Goal: Task Accomplishment & Management: Use online tool/utility

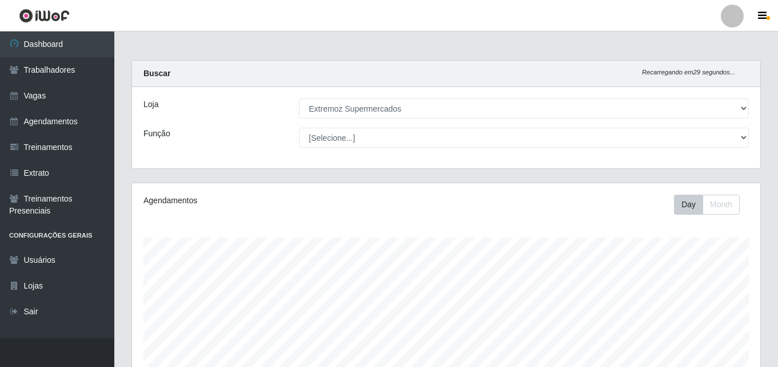
select select "519"
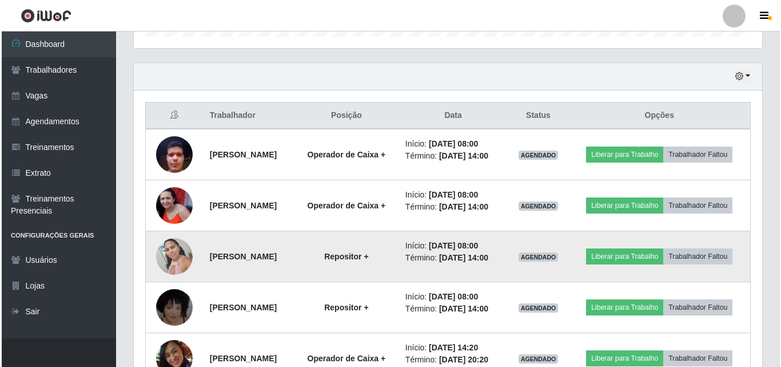
scroll to position [237, 629]
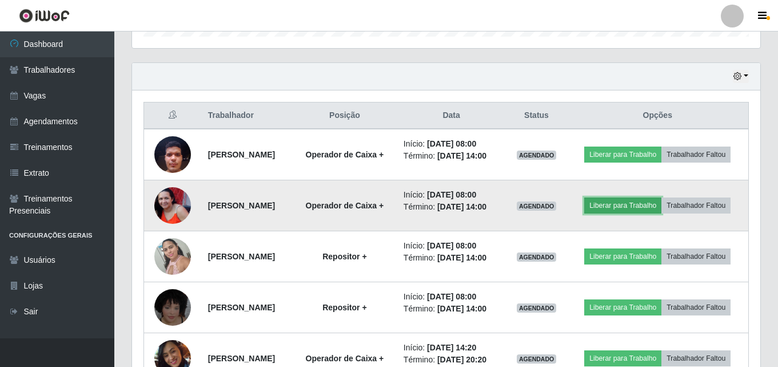
click at [651, 212] on button "Liberar para Trabalho" at bounding box center [622, 205] width 77 height 16
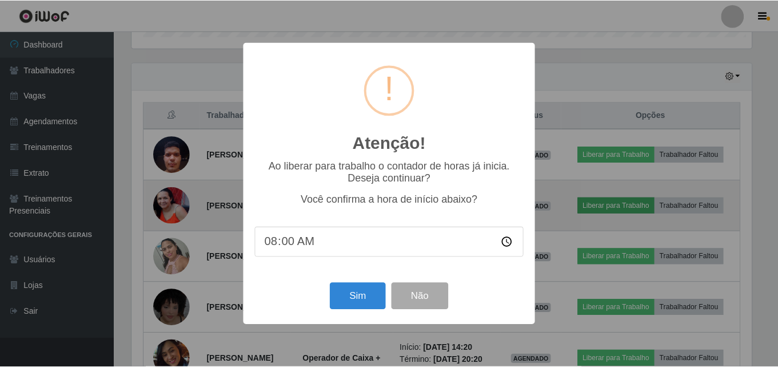
scroll to position [237, 623]
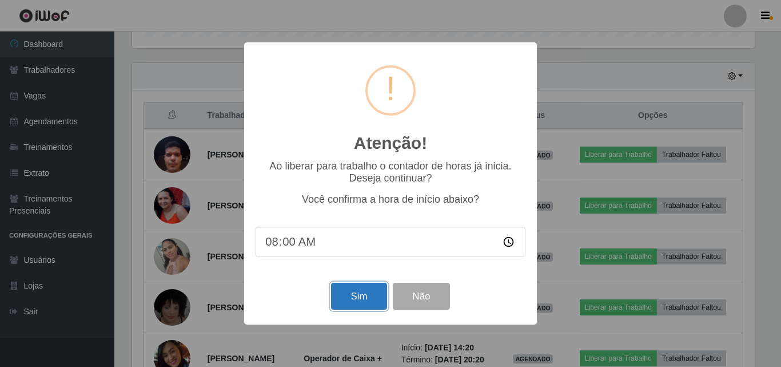
click at [364, 300] on button "Sim" at bounding box center [358, 296] width 55 height 27
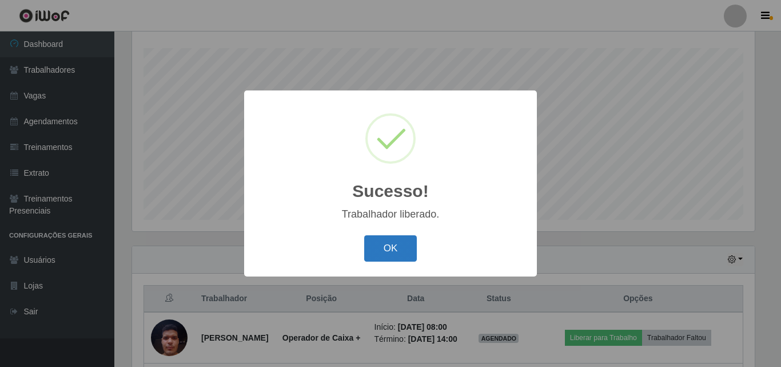
click at [394, 252] on button "OK" at bounding box center [390, 248] width 53 height 27
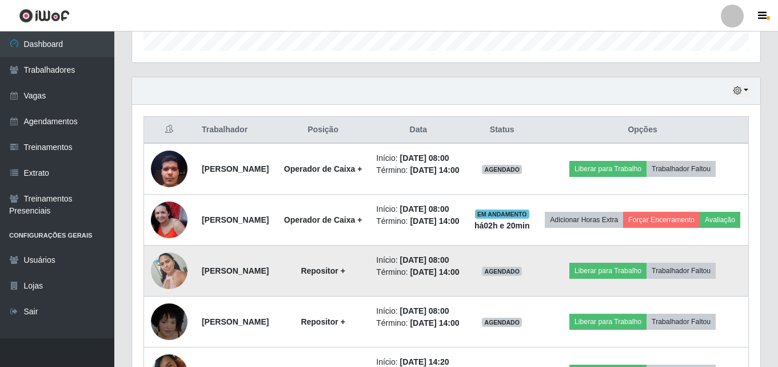
scroll to position [361, 0]
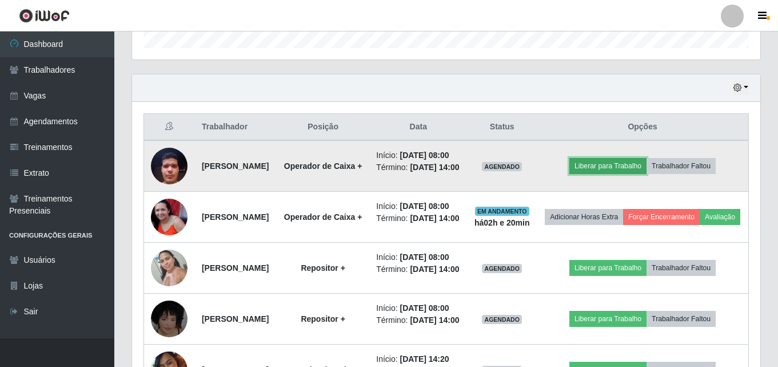
click at [618, 174] on button "Liberar para Trabalho" at bounding box center [608, 166] width 77 height 16
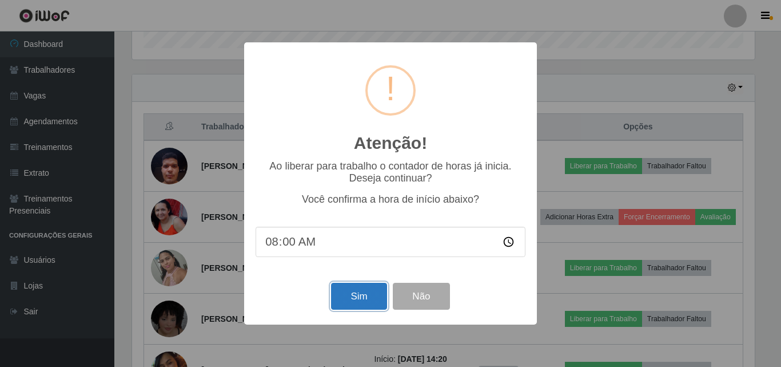
click at [347, 296] on button "Sim" at bounding box center [358, 296] width 55 height 27
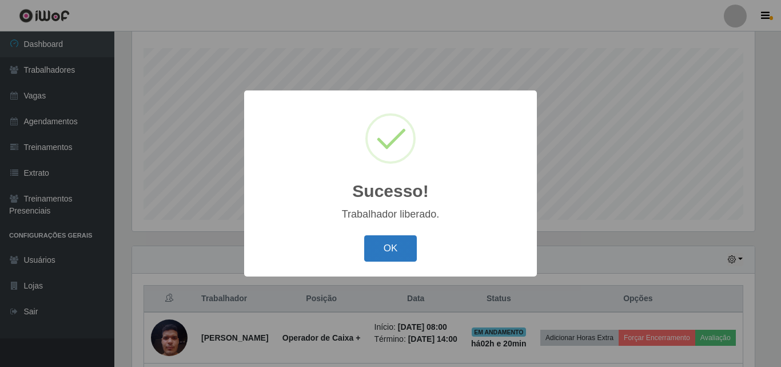
click at [397, 255] on button "OK" at bounding box center [390, 248] width 53 height 27
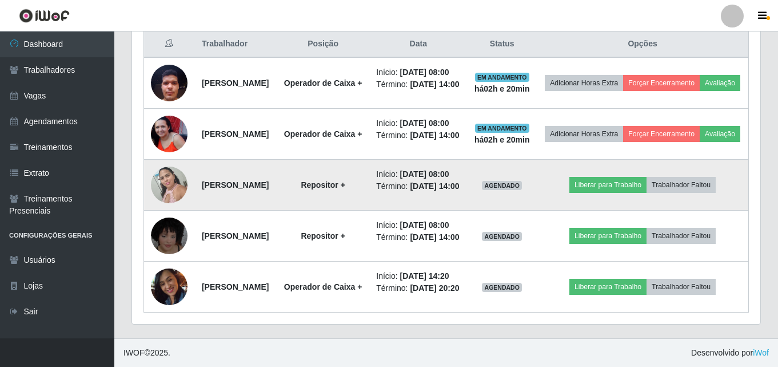
scroll to position [475, 0]
click at [634, 193] on button "Liberar para Trabalho" at bounding box center [608, 185] width 77 height 16
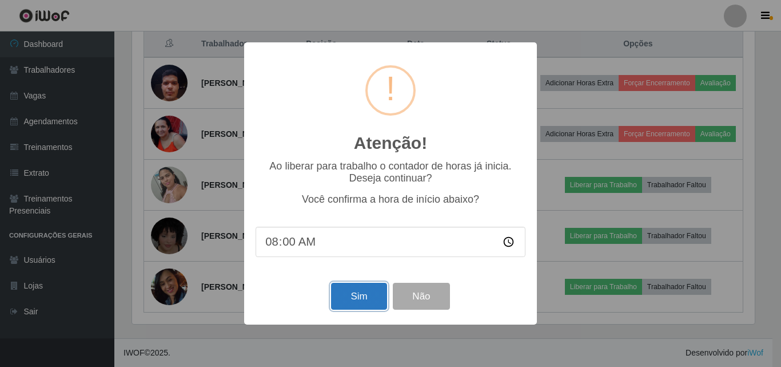
click at [367, 308] on button "Sim" at bounding box center [358, 296] width 55 height 27
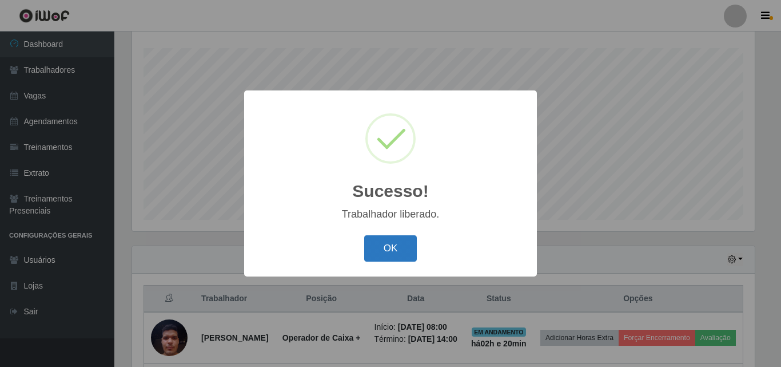
click at [406, 251] on button "OK" at bounding box center [390, 248] width 53 height 27
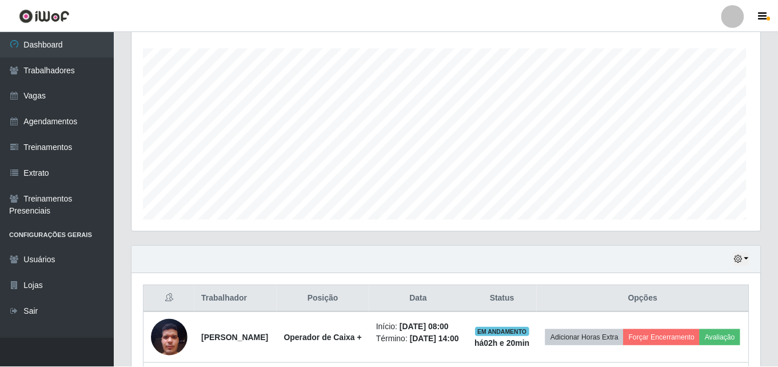
scroll to position [0, 0]
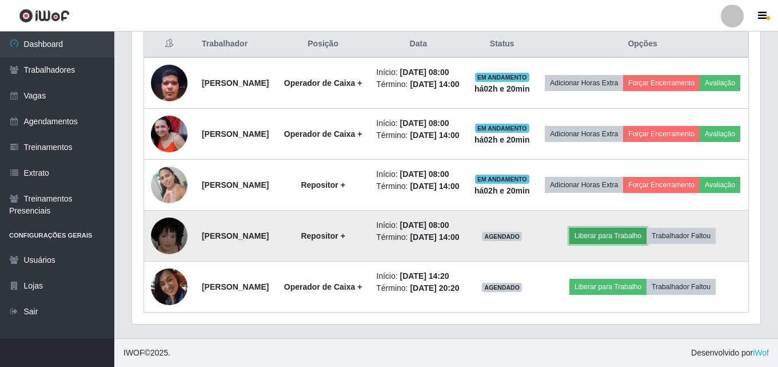
click at [608, 228] on button "Liberar para Trabalho" at bounding box center [608, 236] width 77 height 16
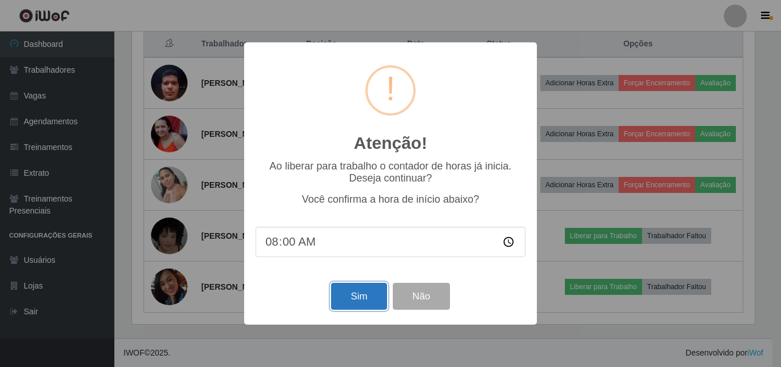
click at [351, 309] on button "Sim" at bounding box center [358, 296] width 55 height 27
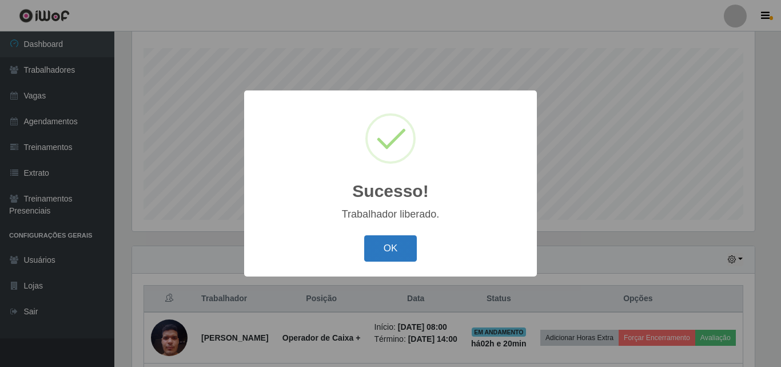
click at [391, 244] on button "OK" at bounding box center [390, 248] width 53 height 27
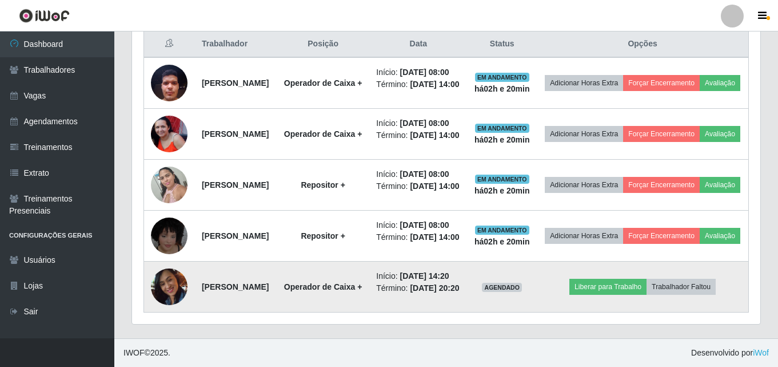
click at [162, 276] on img at bounding box center [169, 286] width 37 height 51
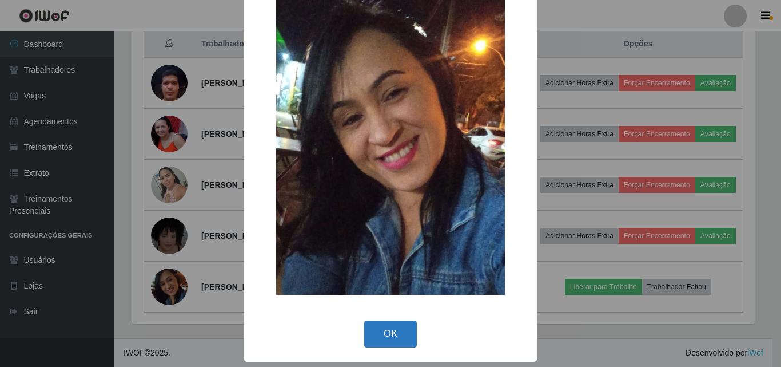
click at [375, 344] on button "OK" at bounding box center [390, 333] width 53 height 27
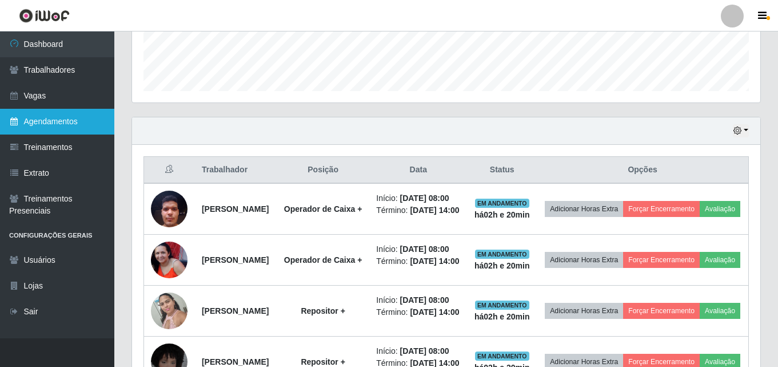
click at [36, 122] on link "Agendamentos" at bounding box center [57, 122] width 114 height 26
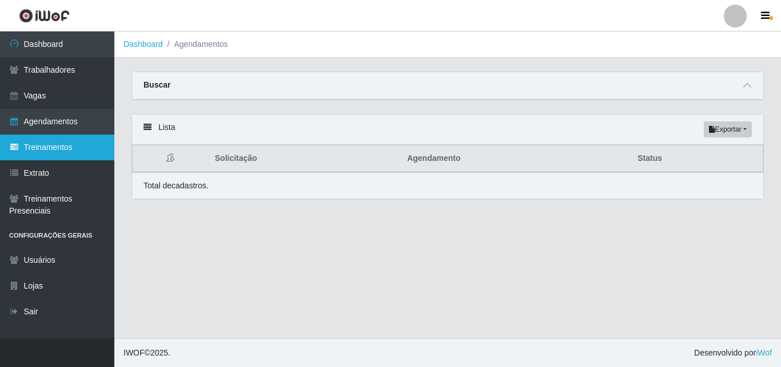
click at [73, 149] on link "Treinamentos" at bounding box center [57, 147] width 114 height 26
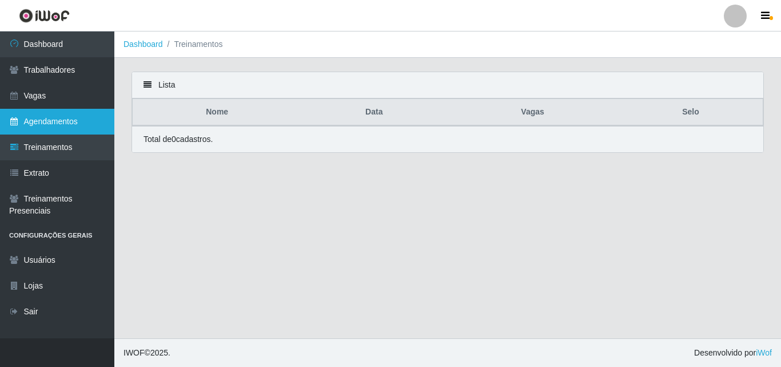
click at [57, 111] on link "Agendamentos" at bounding box center [57, 122] width 114 height 26
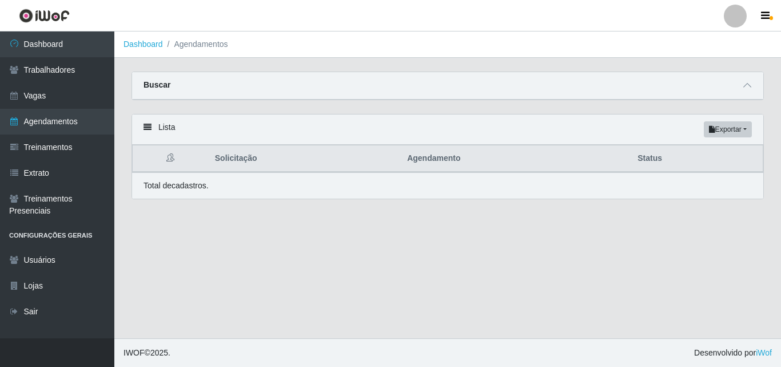
click at [193, 51] on ol "Dashboard Agendamentos" at bounding box center [447, 44] width 667 height 26
click at [195, 43] on li "Agendamentos" at bounding box center [195, 44] width 65 height 12
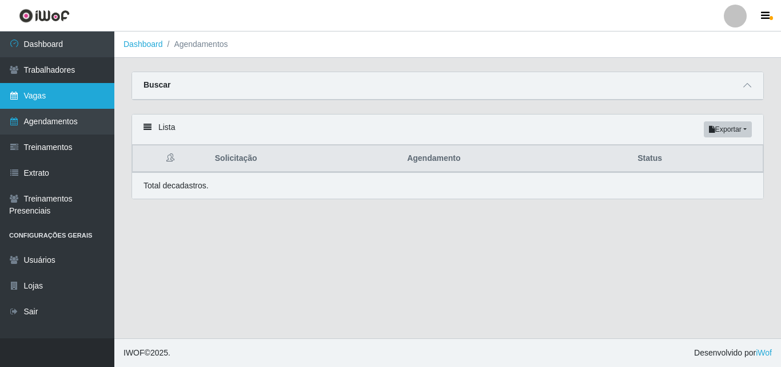
click at [44, 100] on link "Vagas" at bounding box center [57, 96] width 114 height 26
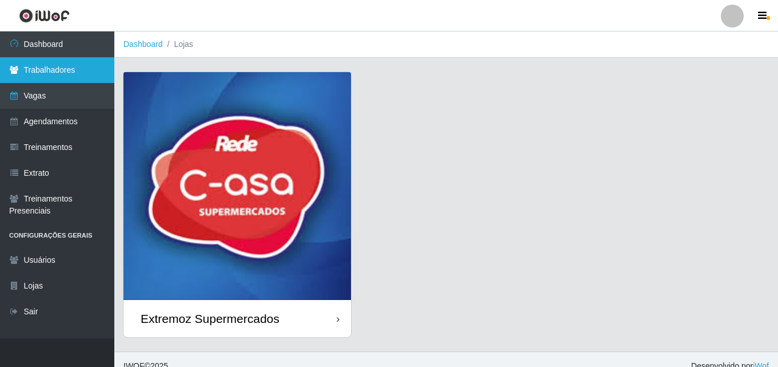
click at [39, 77] on link "Trabalhadores" at bounding box center [57, 70] width 114 height 26
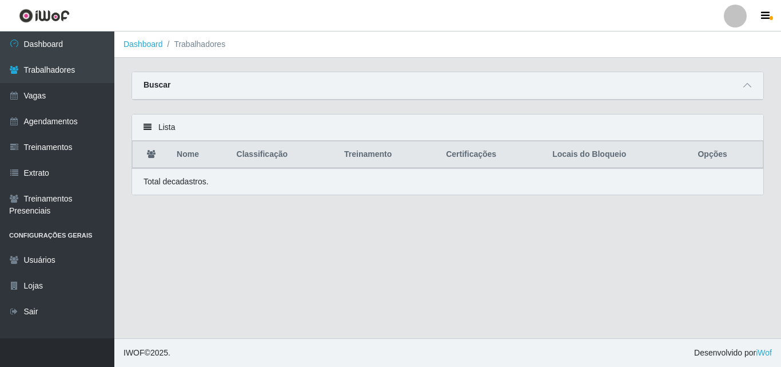
click at [195, 43] on li "Trabalhadores" at bounding box center [194, 44] width 63 height 12
click at [205, 52] on ol "Dashboard Trabalhadores" at bounding box center [447, 44] width 667 height 26
click at [205, 46] on li "Trabalhadores" at bounding box center [194, 44] width 63 height 12
click at [161, 85] on strong "Buscar" at bounding box center [157, 84] width 27 height 9
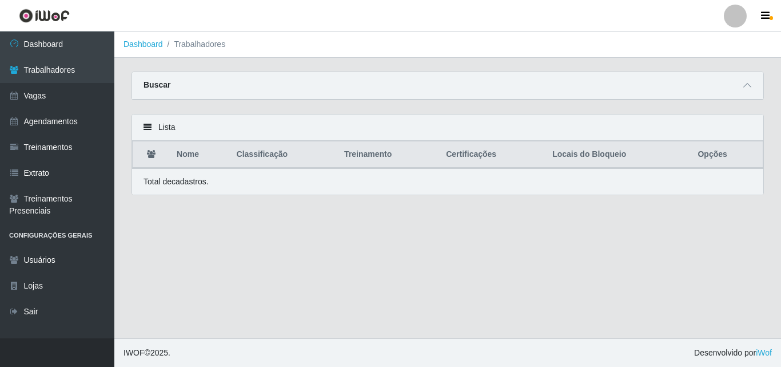
click at [188, 88] on div "Buscar" at bounding box center [447, 85] width 631 height 27
click at [749, 89] on icon at bounding box center [747, 85] width 8 height 8
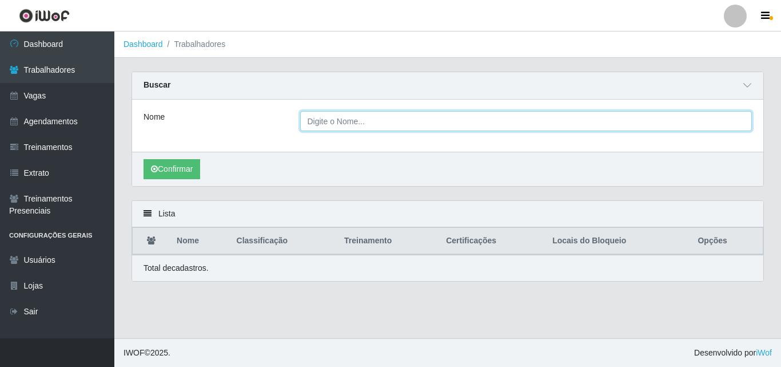
click at [330, 122] on input "Nome" at bounding box center [526, 121] width 452 height 20
type input "CLAUDINEI"
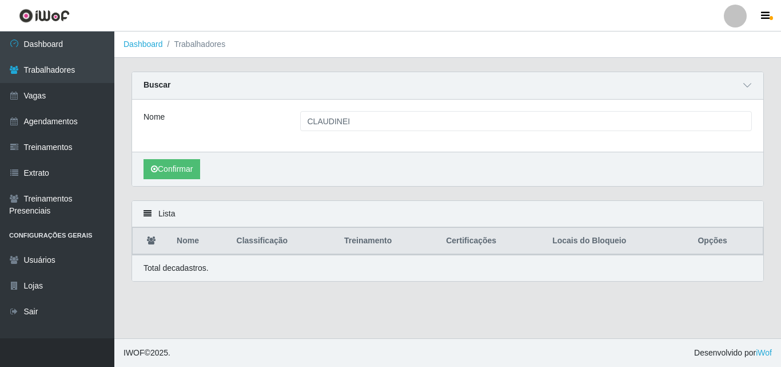
click at [169, 181] on div "Confirmar" at bounding box center [447, 169] width 631 height 34
click at [171, 171] on button "Confirmar" at bounding box center [172, 169] width 57 height 20
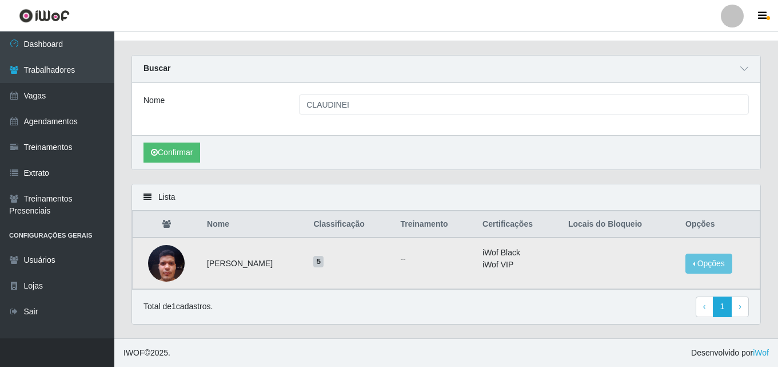
click at [530, 257] on li "iWof Black" at bounding box center [519, 252] width 72 height 12
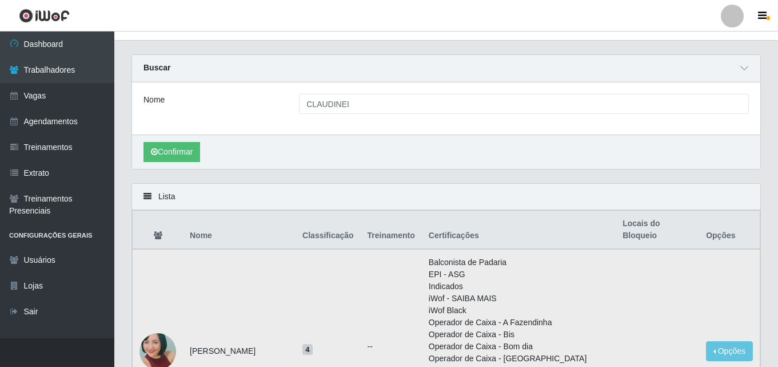
click at [717, 265] on td "Opções Bloquear - Empresa Bloquear - Loja" at bounding box center [729, 351] width 61 height 204
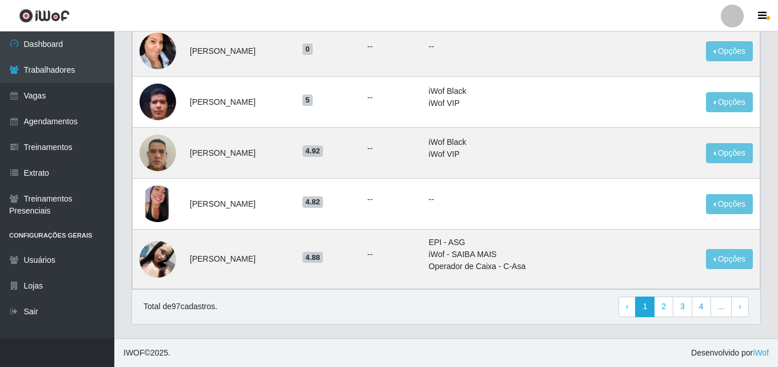
scroll to position [1275, 0]
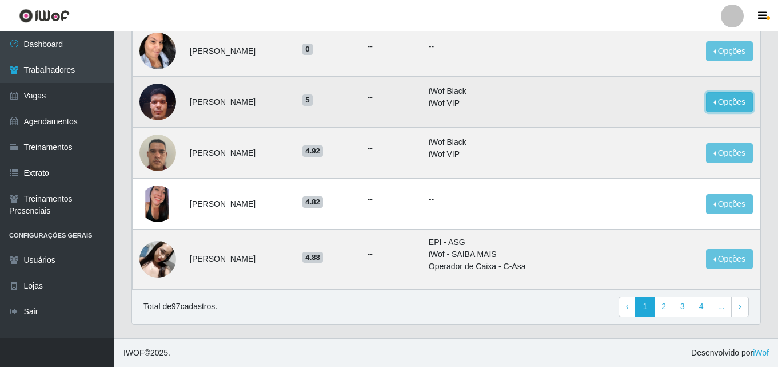
click at [727, 101] on button "Opções" at bounding box center [729, 102] width 47 height 20
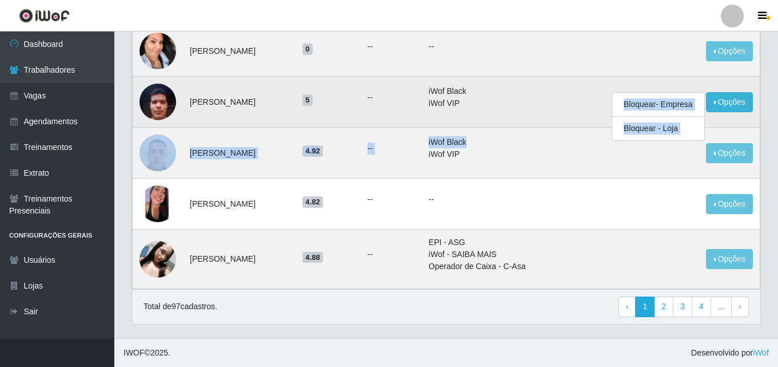
drag, startPoint x: 571, startPoint y: 126, endPoint x: 544, endPoint y: 113, distance: 29.7
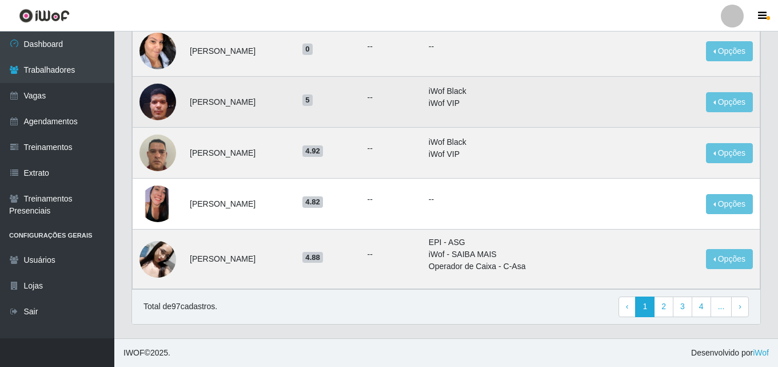
click at [470, 96] on li "iWof Black" at bounding box center [519, 91] width 180 height 12
click at [313, 102] on span "5" at bounding box center [308, 99] width 10 height 11
click at [729, 104] on button "Opções" at bounding box center [729, 102] width 47 height 20
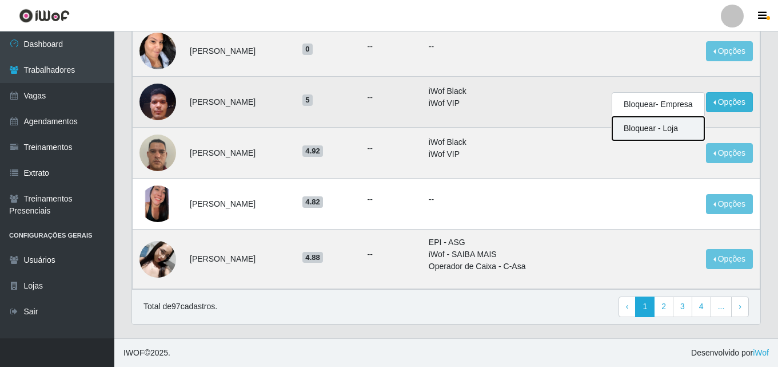
click at [640, 132] on button "Bloquear - Loja" at bounding box center [659, 128] width 92 height 23
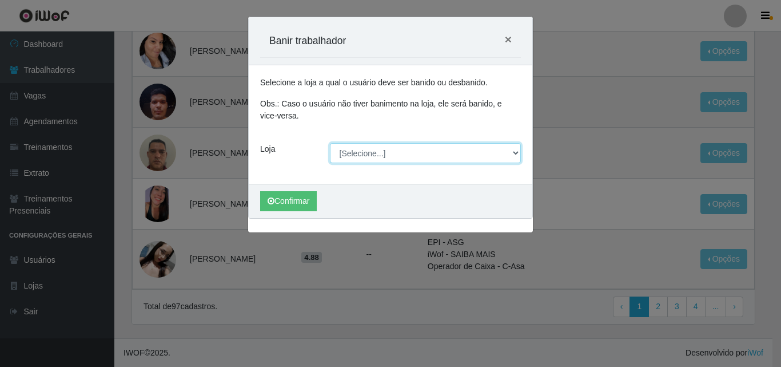
click at [395, 152] on select "[Selecione...] Extremoz Supermercados" at bounding box center [426, 153] width 192 height 20
select select "519"
click at [330, 143] on select "[Selecione...] Extremoz Supermercados" at bounding box center [426, 153] width 192 height 20
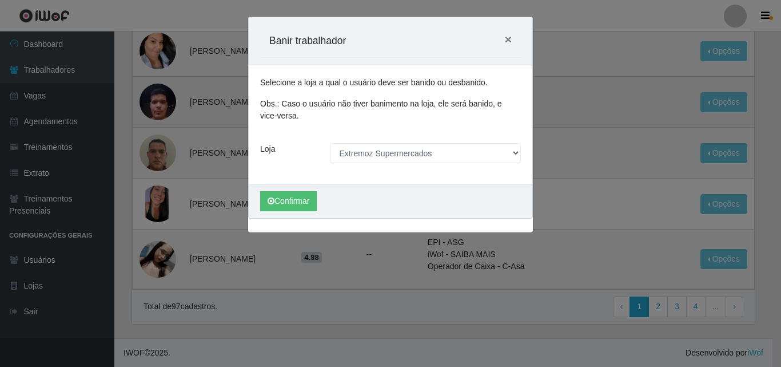
drag, startPoint x: 443, startPoint y: 38, endPoint x: 443, endPoint y: 50, distance: 12.0
click at [443, 50] on div "Banir trabalhador ×" at bounding box center [390, 41] width 261 height 34
click at [507, 41] on span "×" at bounding box center [508, 39] width 7 height 13
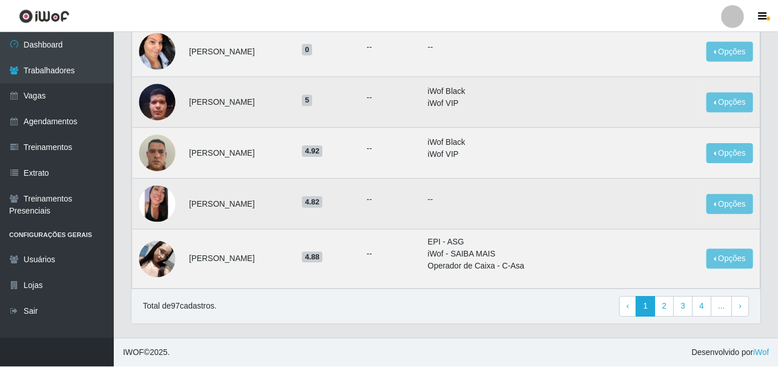
scroll to position [1227, 0]
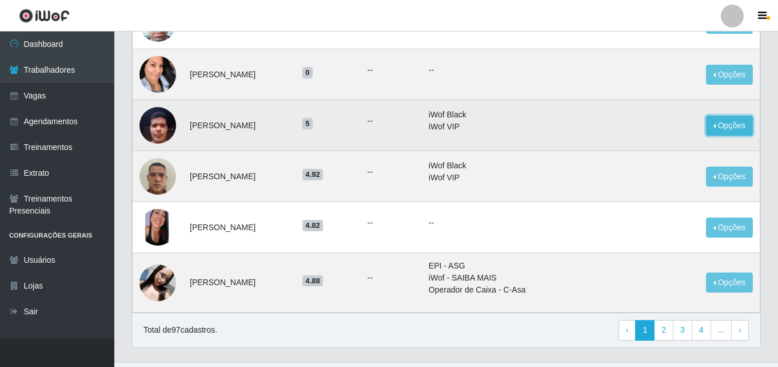
click at [737, 136] on button "Opções" at bounding box center [729, 126] width 47 height 20
click at [671, 140] on button "Bloquear - Empresa" at bounding box center [659, 128] width 92 height 24
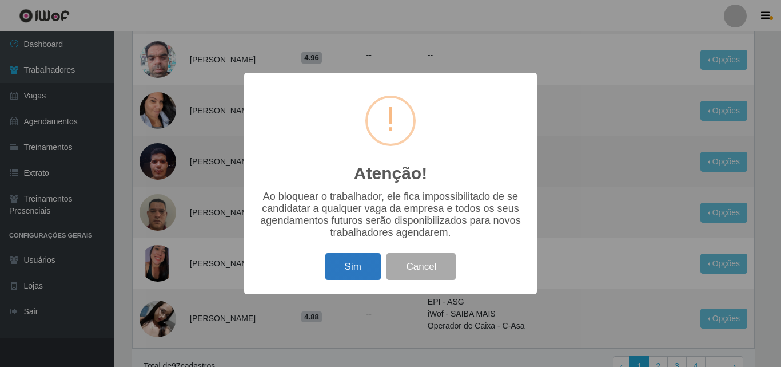
click at [351, 273] on button "Sim" at bounding box center [352, 266] width 55 height 27
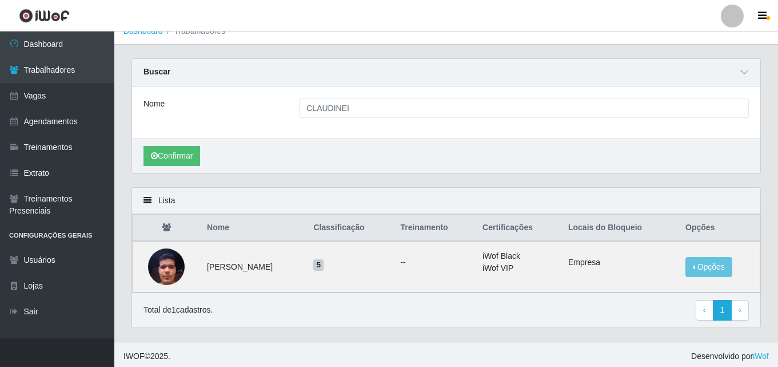
scroll to position [17, 0]
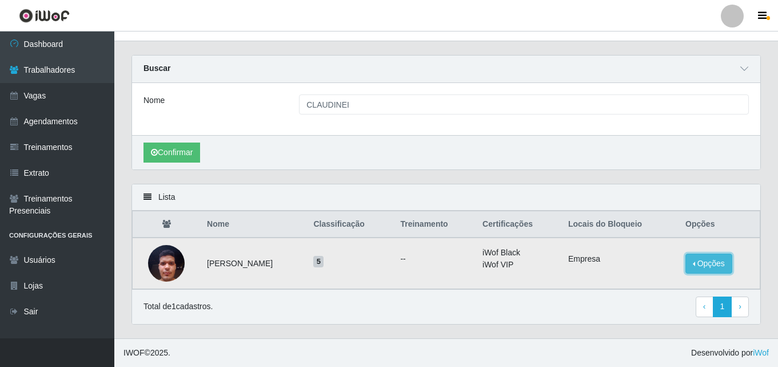
click at [711, 263] on button "Opções" at bounding box center [709, 263] width 47 height 20
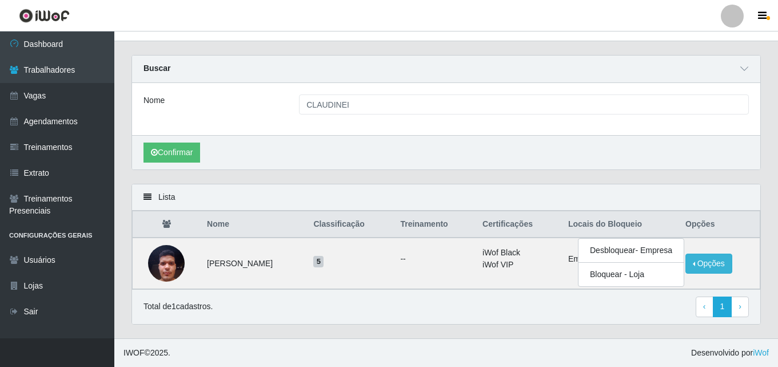
click at [485, 332] on div "Lista Nome Classificação Treinamento Certificações Locais do Bloqueio Opções [P…" at bounding box center [446, 261] width 647 height 154
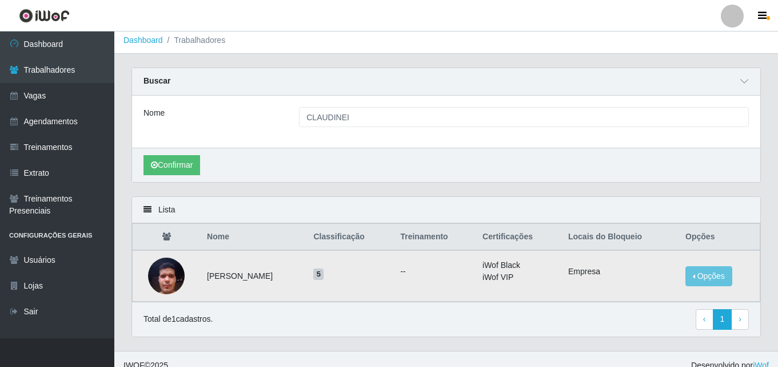
scroll to position [0, 0]
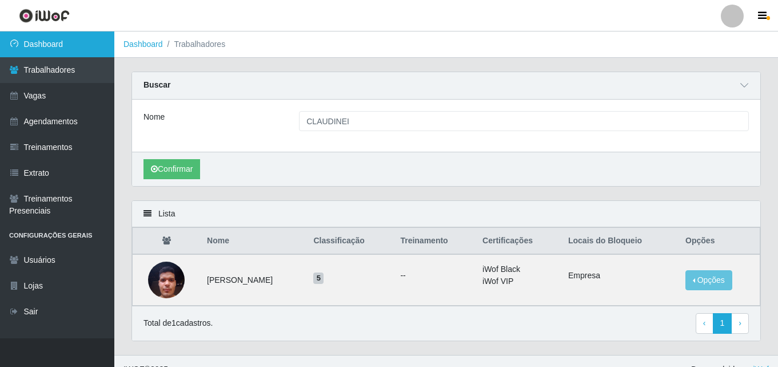
click at [41, 54] on link "Dashboard" at bounding box center [57, 44] width 114 height 26
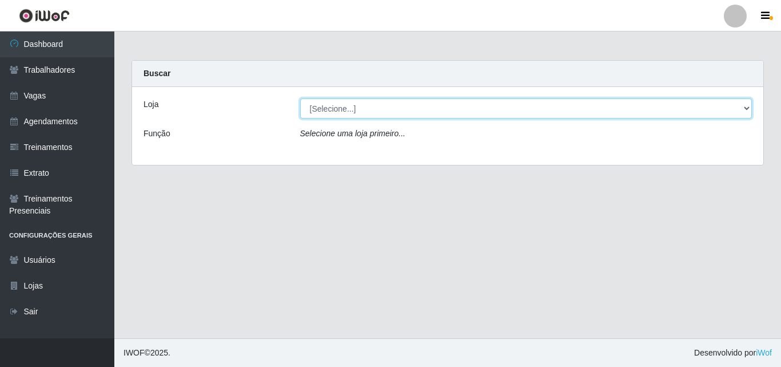
click at [336, 118] on select "[Selecione...] Extremoz Supermercados" at bounding box center [526, 108] width 452 height 20
select select "519"
click at [300, 98] on select "[Selecione...] Extremoz Supermercados" at bounding box center [526, 108] width 452 height 20
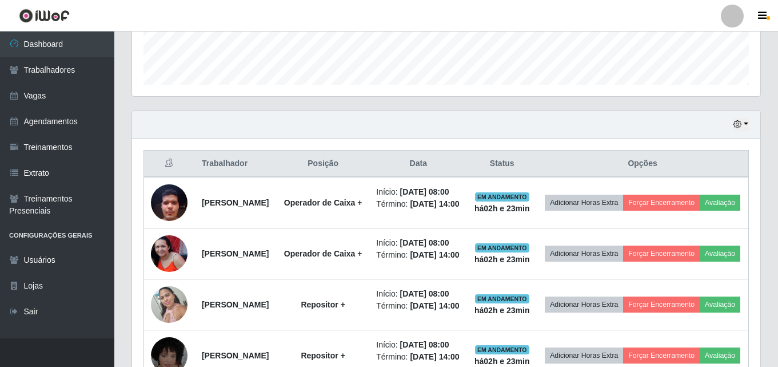
scroll to position [318, 0]
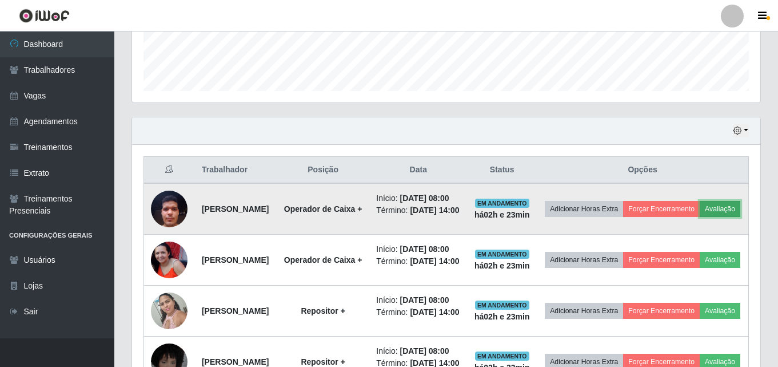
click at [700, 217] on button "Avaliação" at bounding box center [720, 209] width 41 height 16
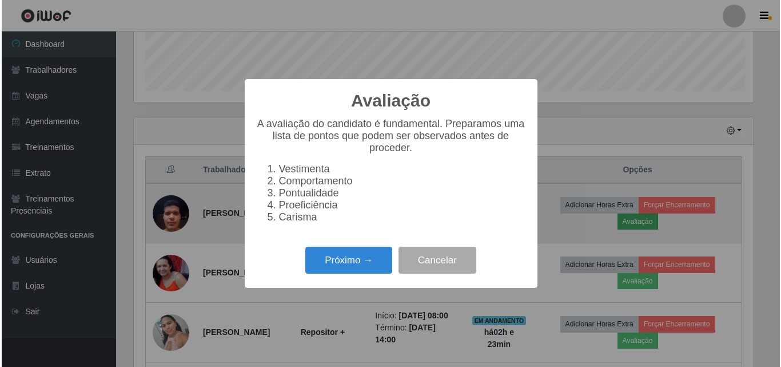
scroll to position [237, 623]
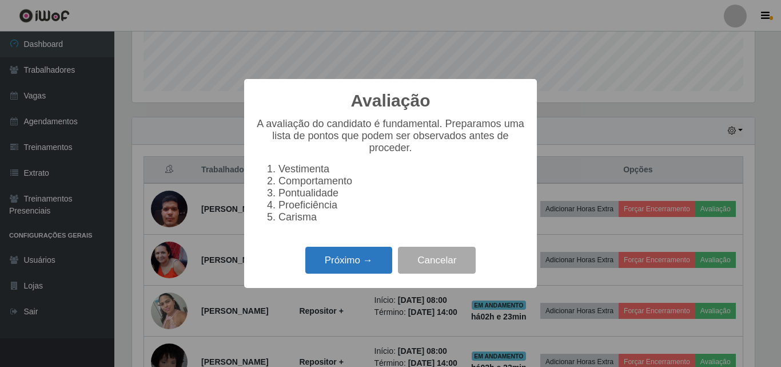
click at [347, 266] on button "Próximo →" at bounding box center [348, 259] width 87 height 27
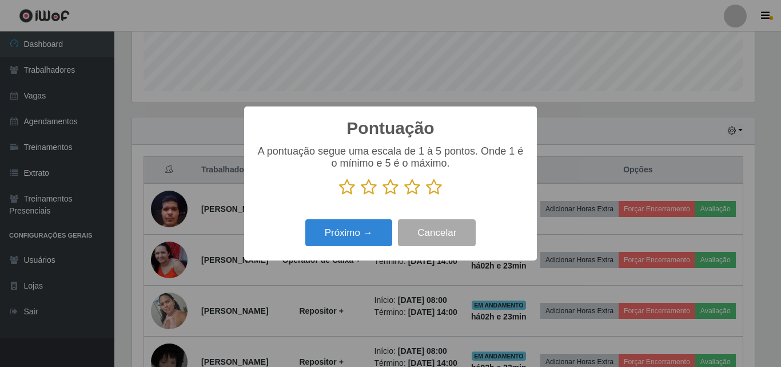
click at [348, 189] on icon at bounding box center [347, 186] width 16 height 17
click at [339, 196] on input "radio" at bounding box center [339, 196] width 0 height 0
click at [328, 236] on button "Próximo →" at bounding box center [348, 232] width 87 height 27
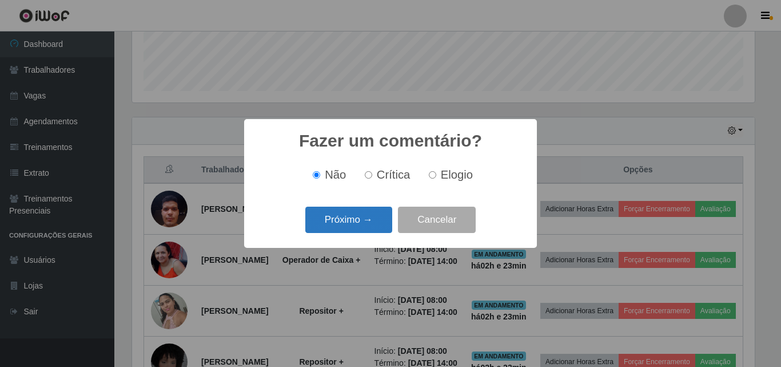
click at [329, 220] on button "Próximo →" at bounding box center [348, 219] width 87 height 27
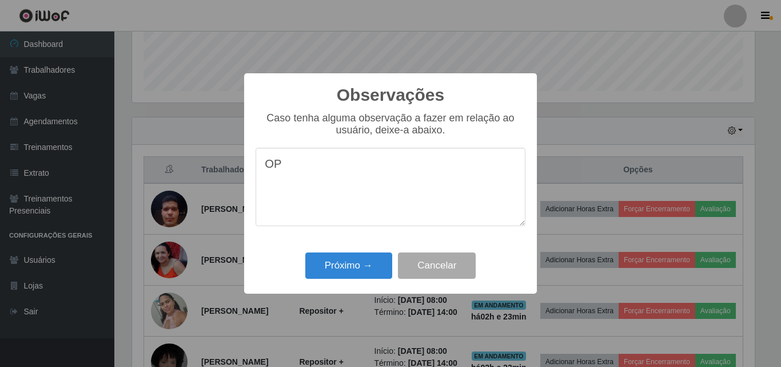
type textarea "O"
type textarea "Dificuldade em agir"
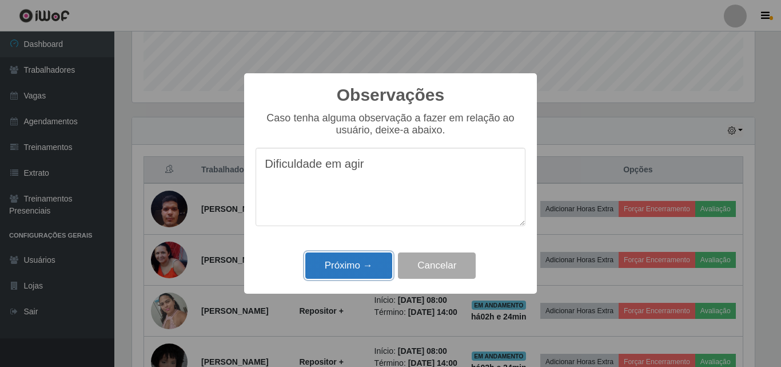
click at [346, 255] on button "Próximo →" at bounding box center [348, 265] width 87 height 27
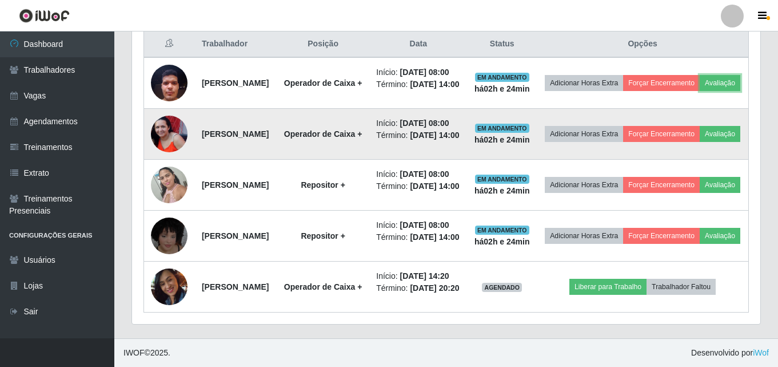
scroll to position [547, 0]
